Goal: Find specific page/section: Find specific page/section

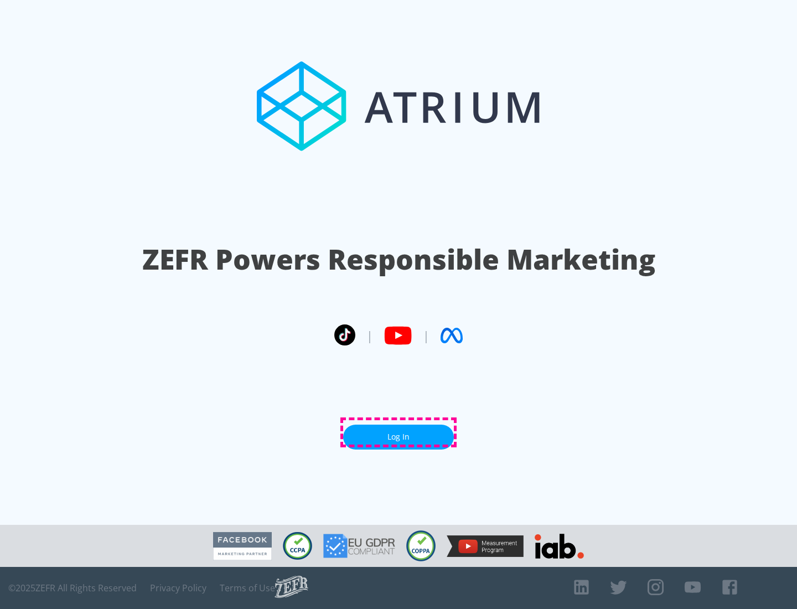
click at [398, 432] on link "Log In" at bounding box center [398, 436] width 111 height 25
